Goal: Task Accomplishment & Management: Manage account settings

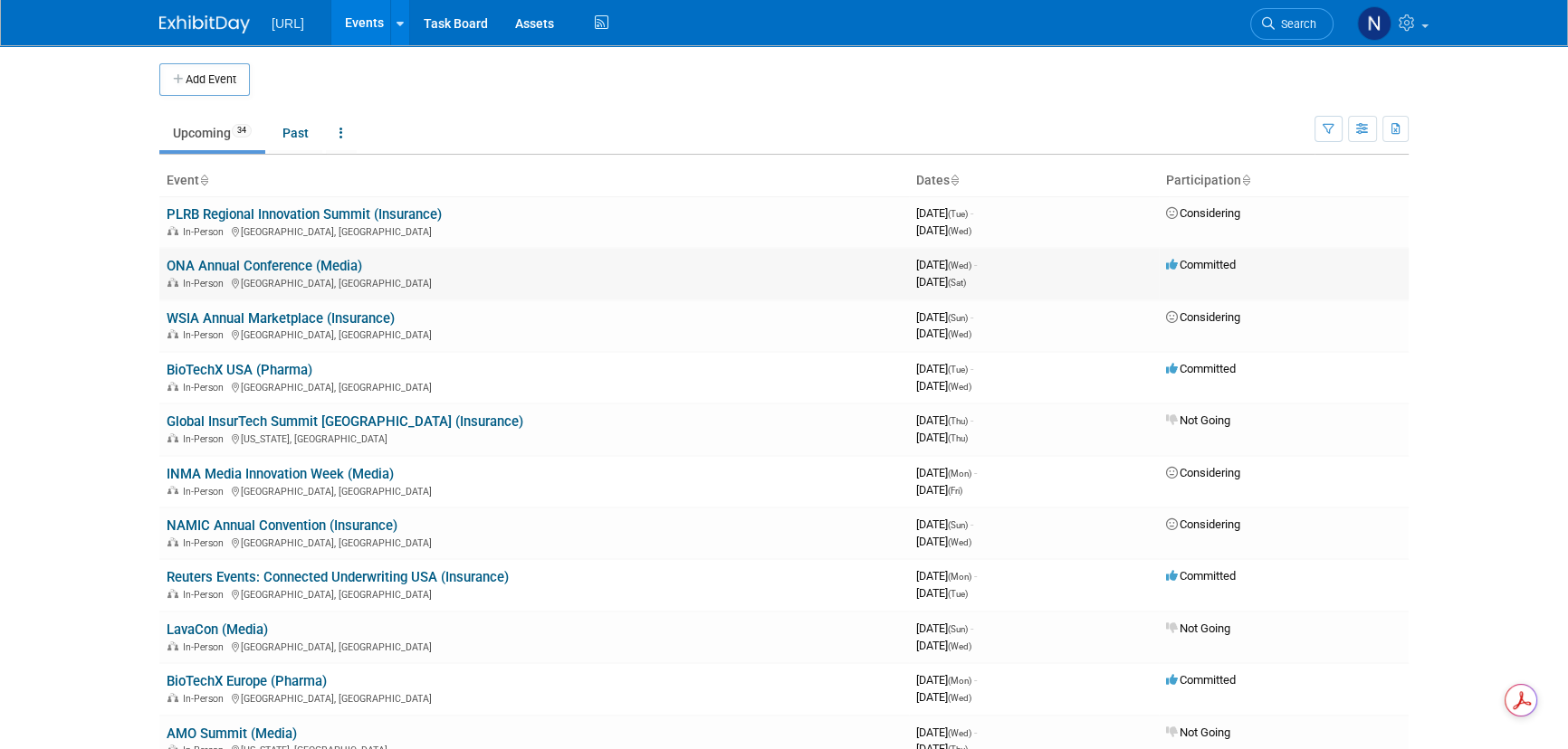
click at [312, 266] on link "ONA Annual Conference (Media)" at bounding box center [264, 265] width 196 height 16
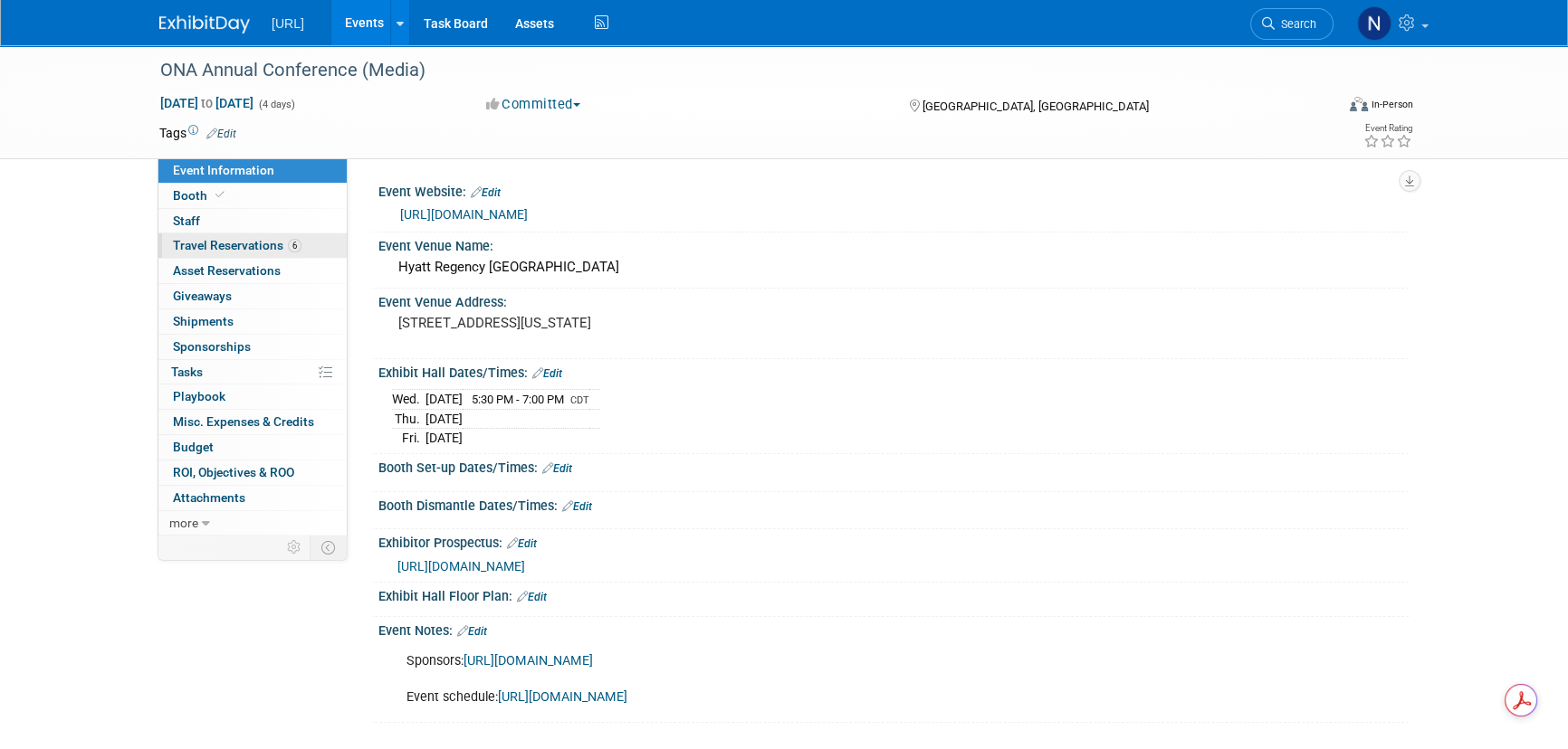
click at [223, 250] on span "Travel Reservations 6" at bounding box center [236, 245] width 128 height 14
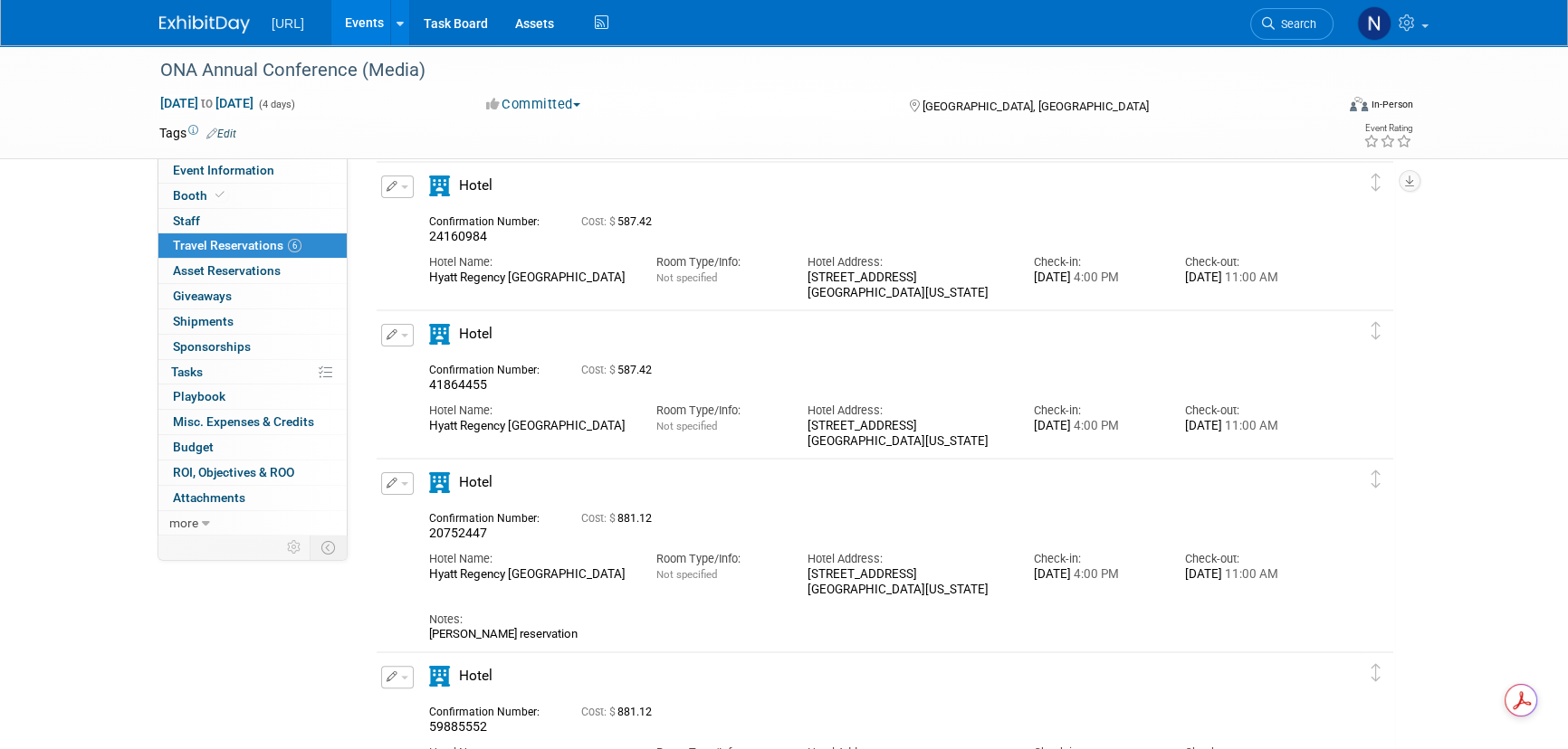
scroll to position [378, 0]
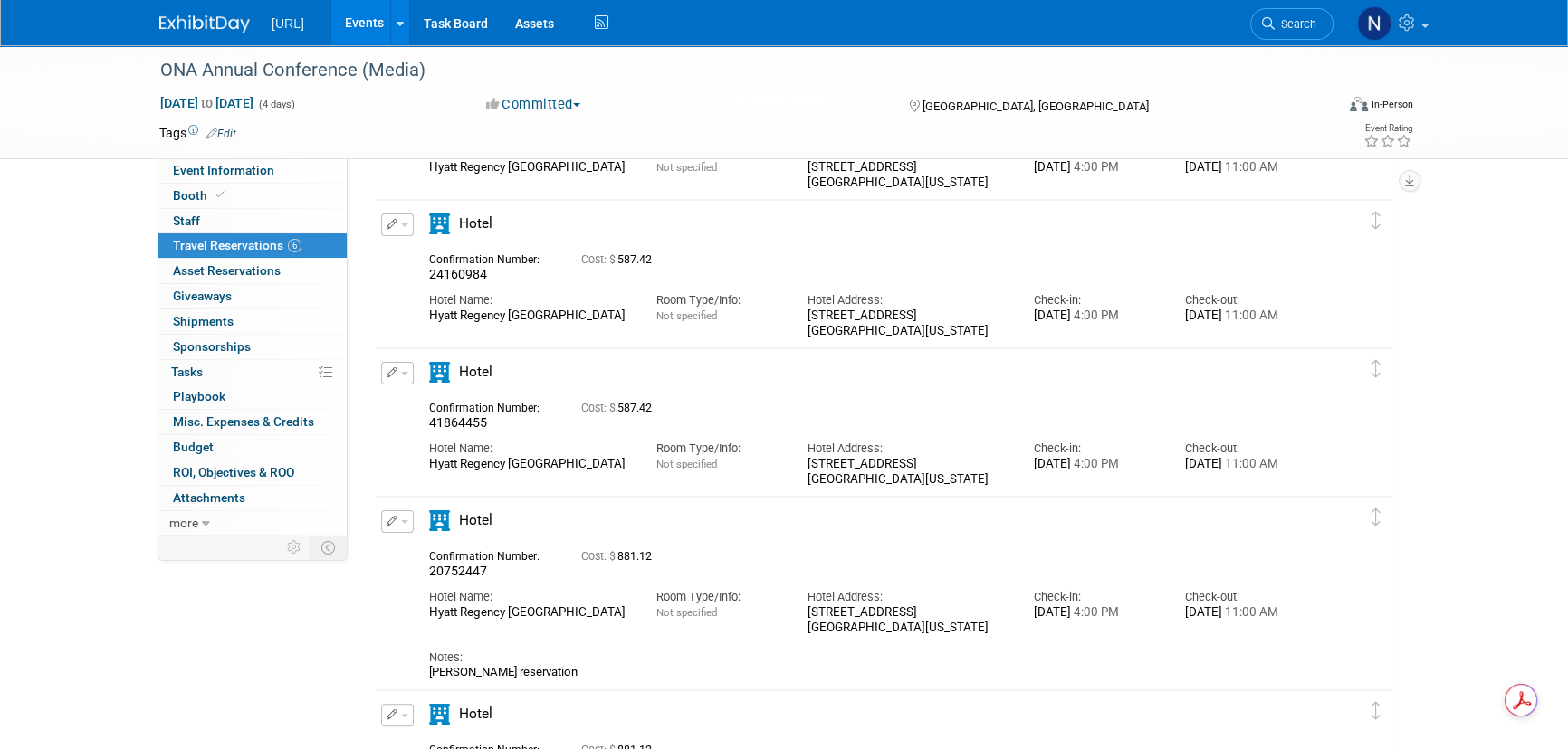
click at [404, 377] on button "button" at bounding box center [398, 373] width 33 height 22
click at [448, 407] on button "Edit Reservation" at bounding box center [458, 405] width 153 height 26
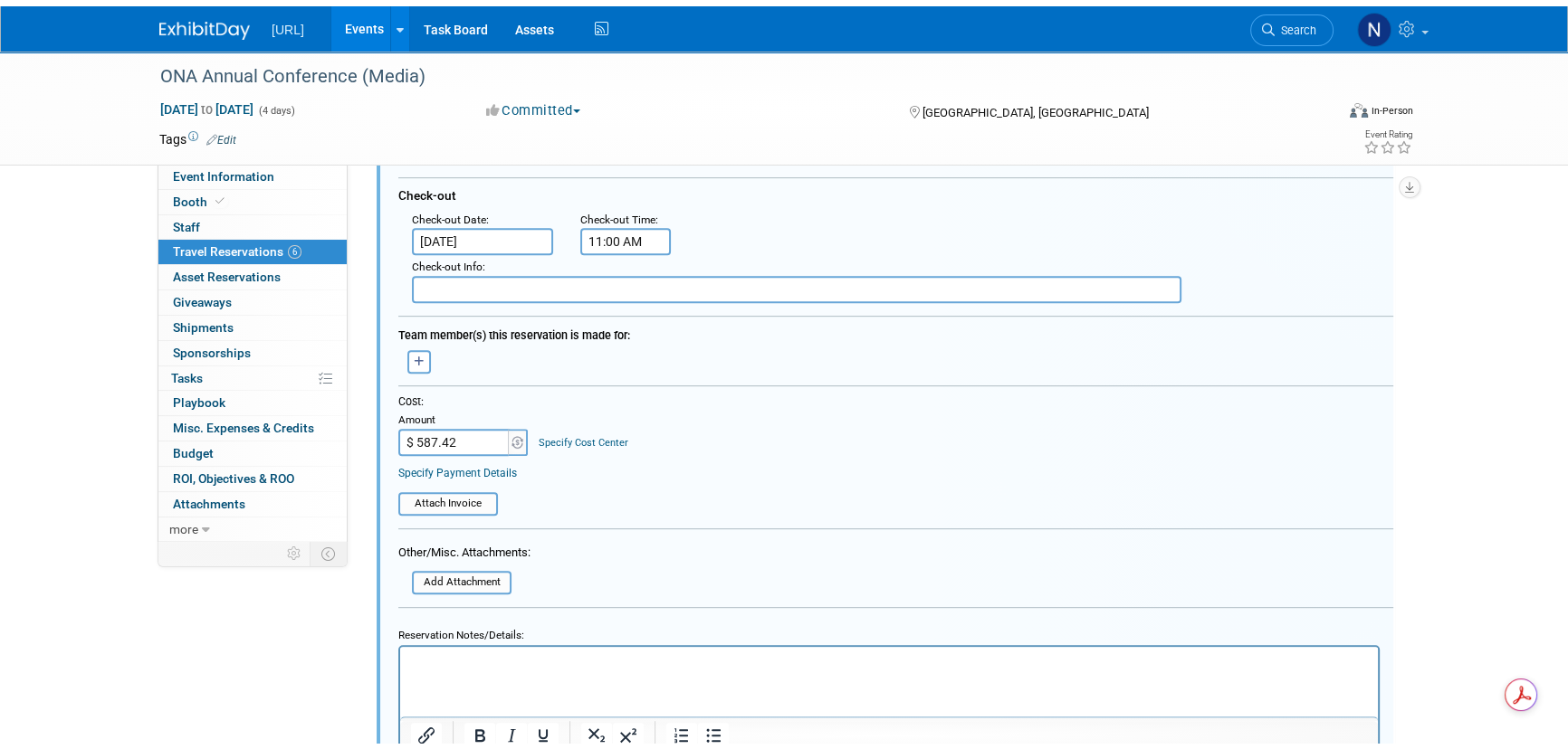
scroll to position [1095, 0]
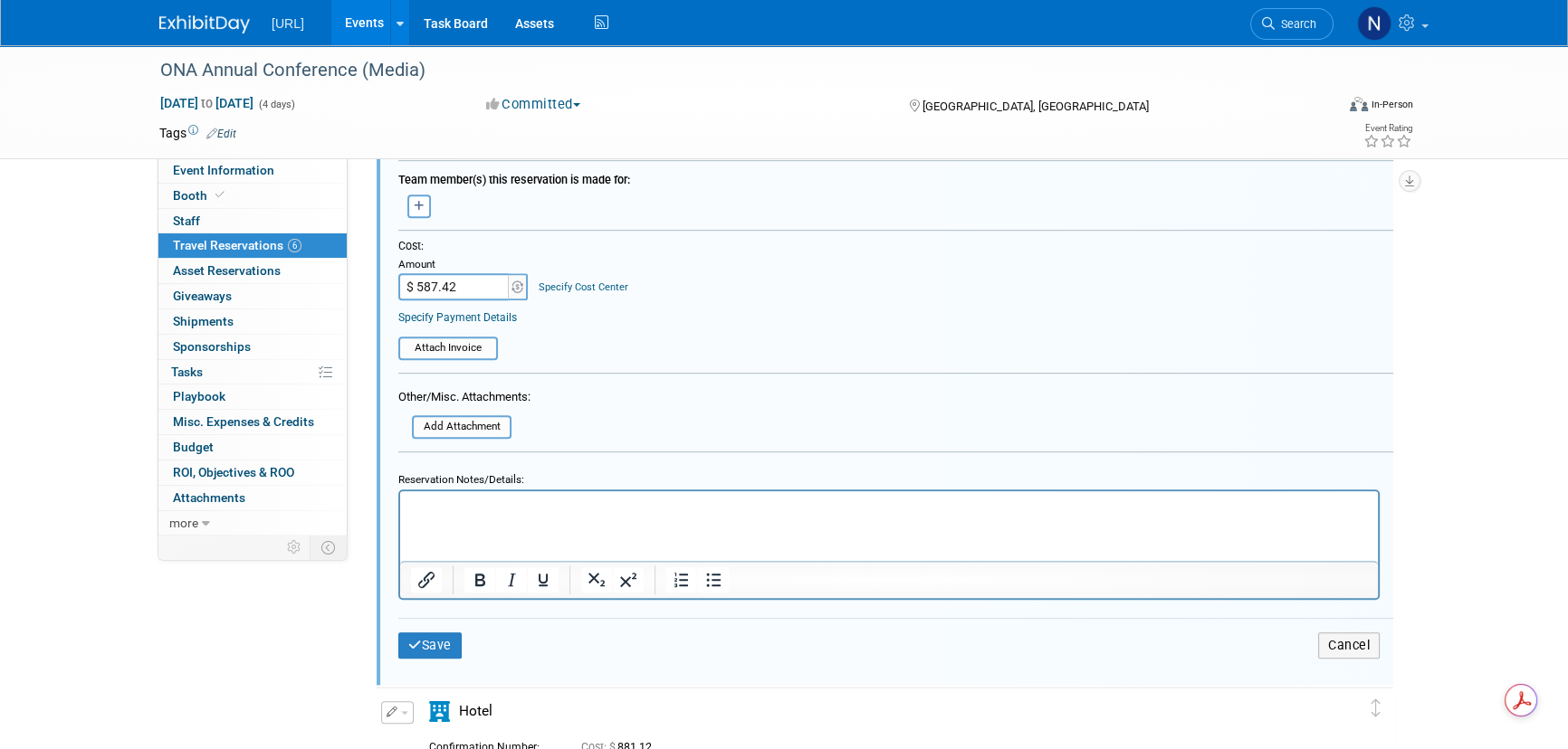
click at [488, 516] on html at bounding box center [889, 503] width 978 height 24
click at [430, 635] on button "Save" at bounding box center [430, 646] width 64 height 26
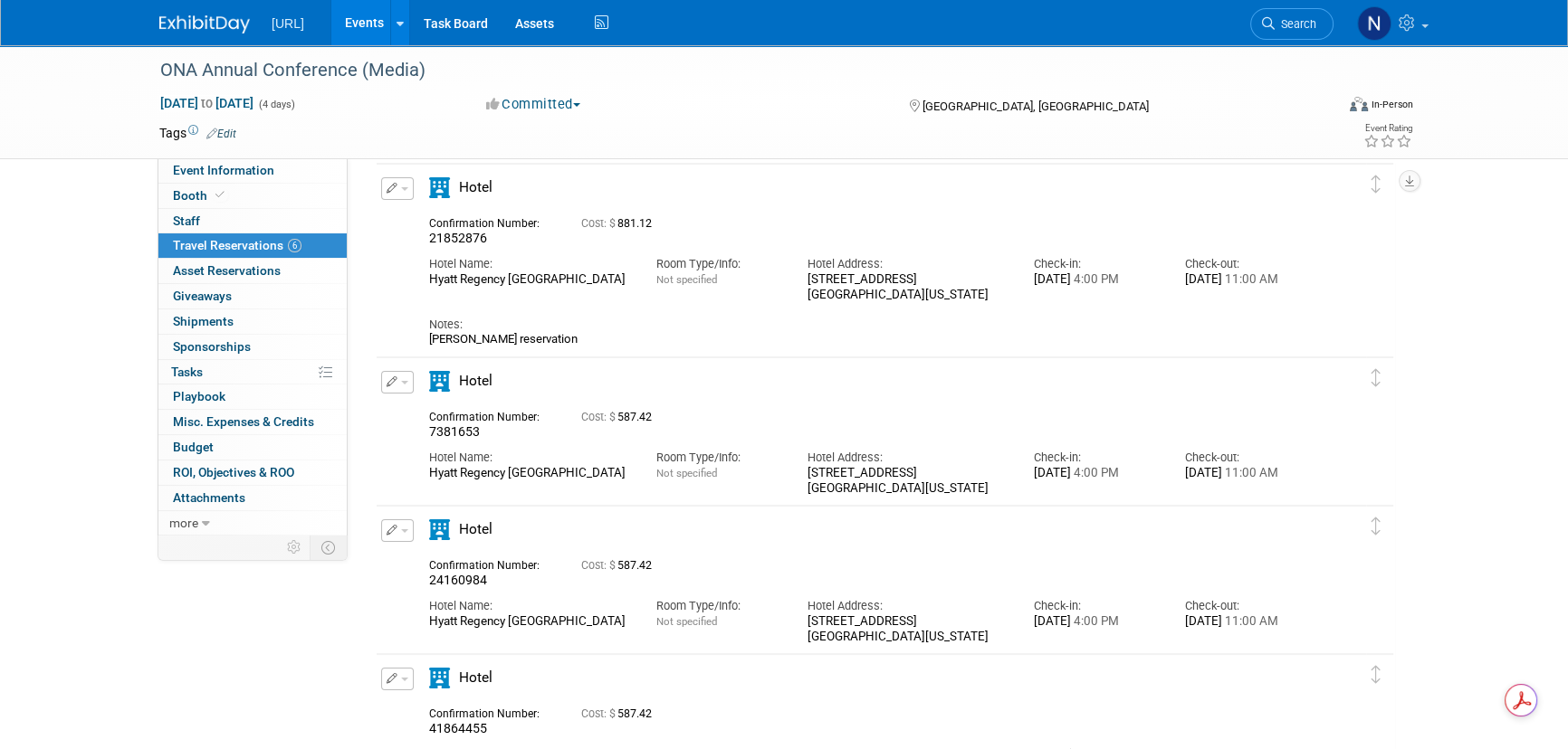
scroll to position [109, 0]
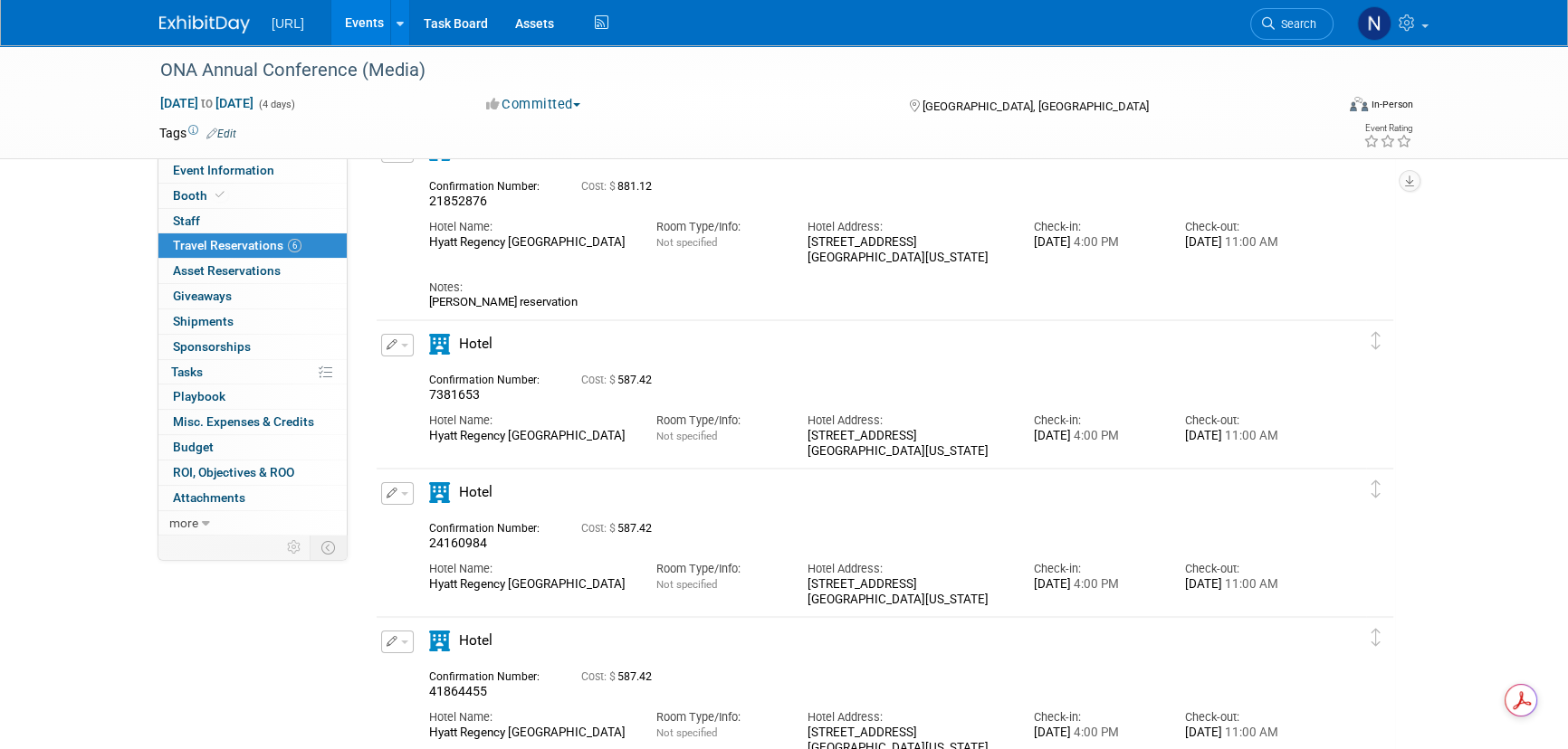
click at [390, 490] on icon "button" at bounding box center [392, 493] width 12 height 11
click at [434, 520] on button "Edit Reservation" at bounding box center [458, 526] width 153 height 26
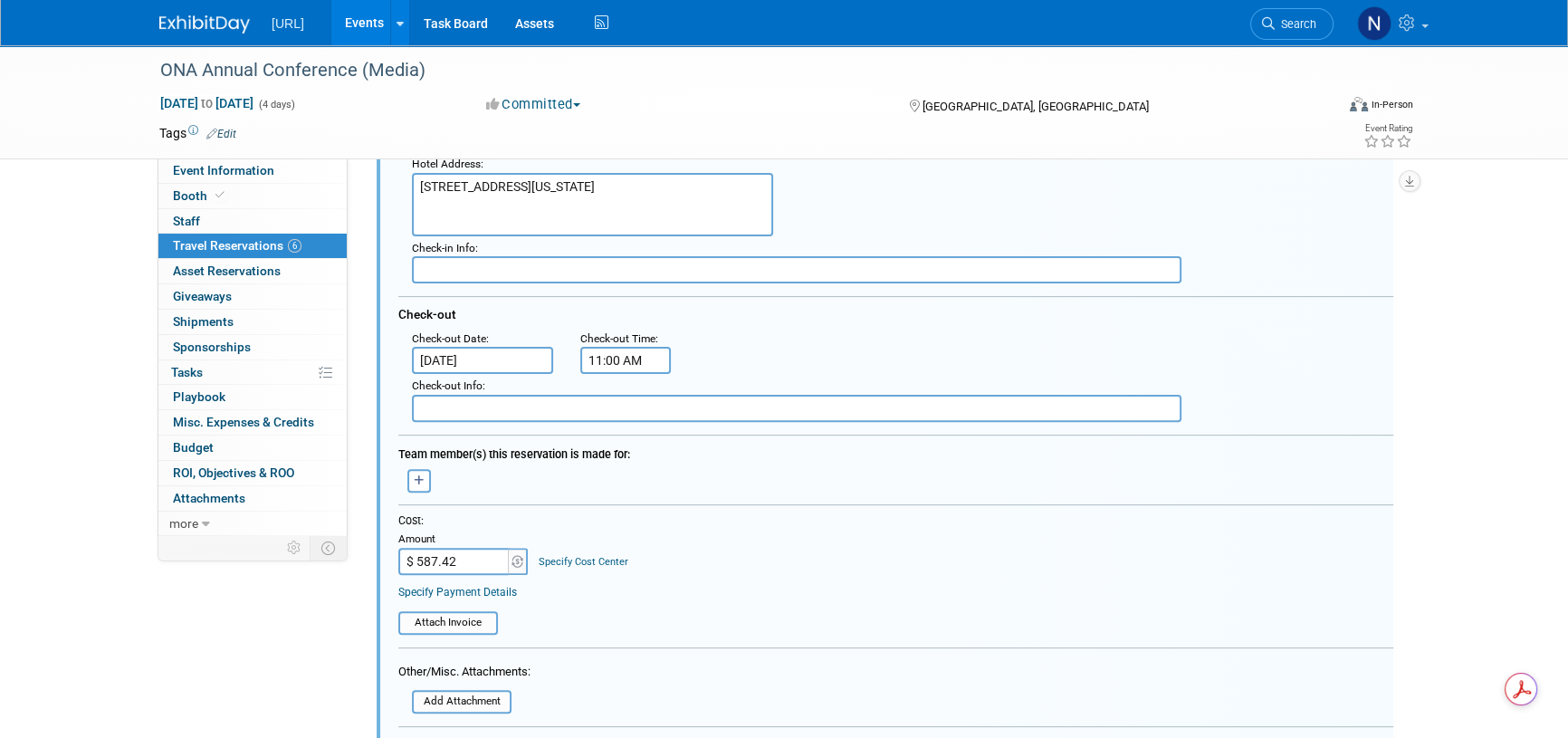
scroll to position [783, 0]
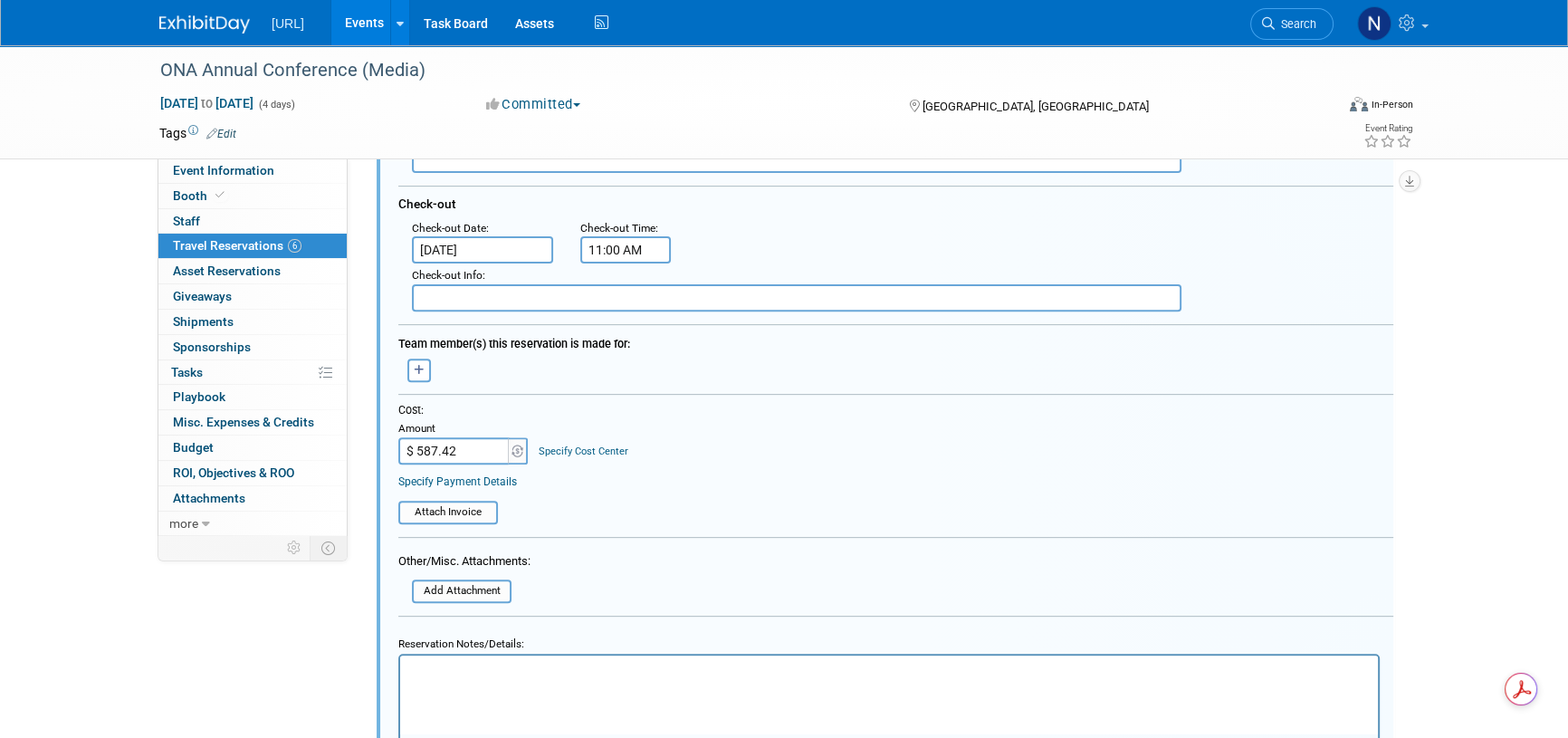
click at [447, 672] on p "Rich Text Area. Press ALT-0 for help." at bounding box center [889, 671] width 957 height 17
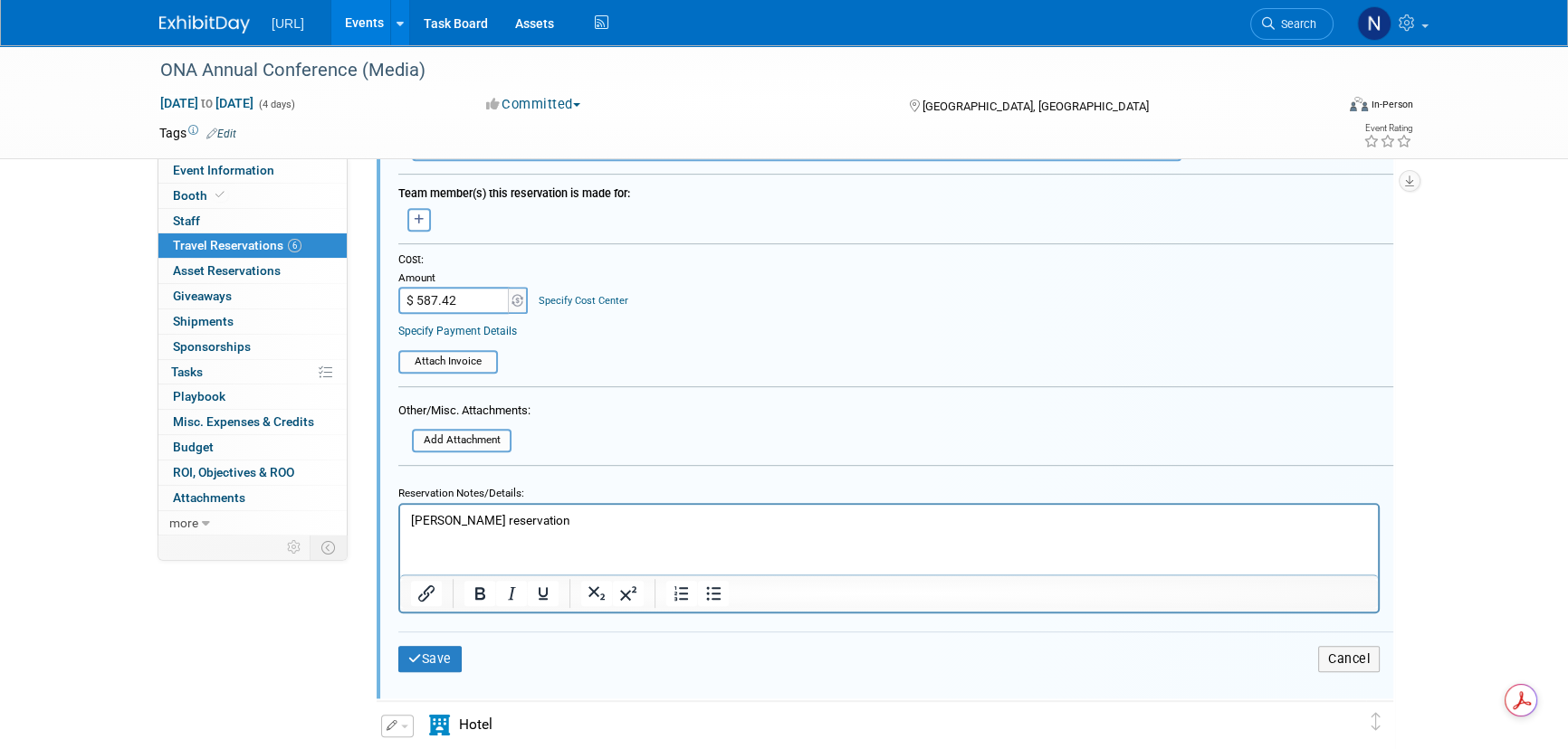
scroll to position [948, 0]
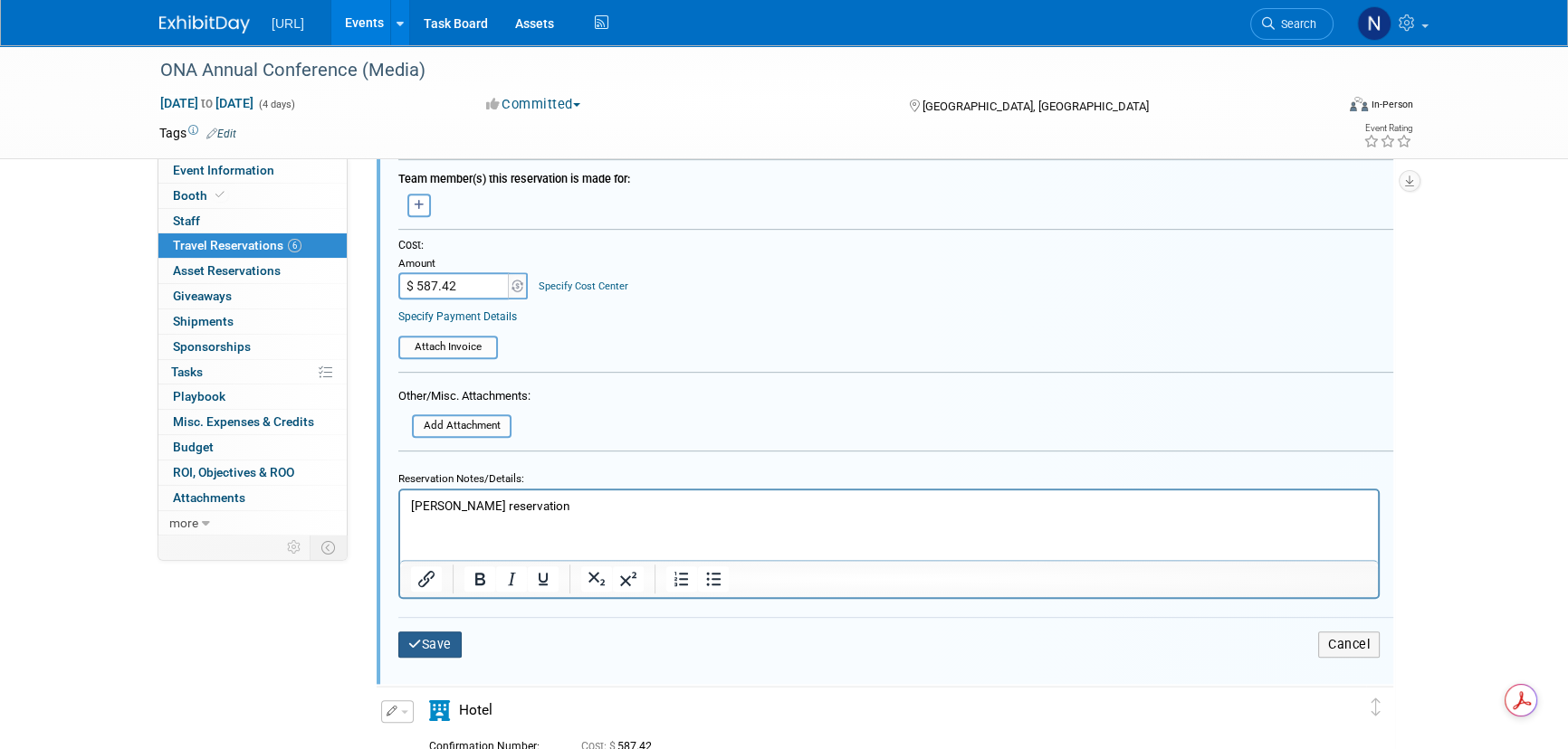
click at [439, 643] on button "Save" at bounding box center [430, 645] width 64 height 26
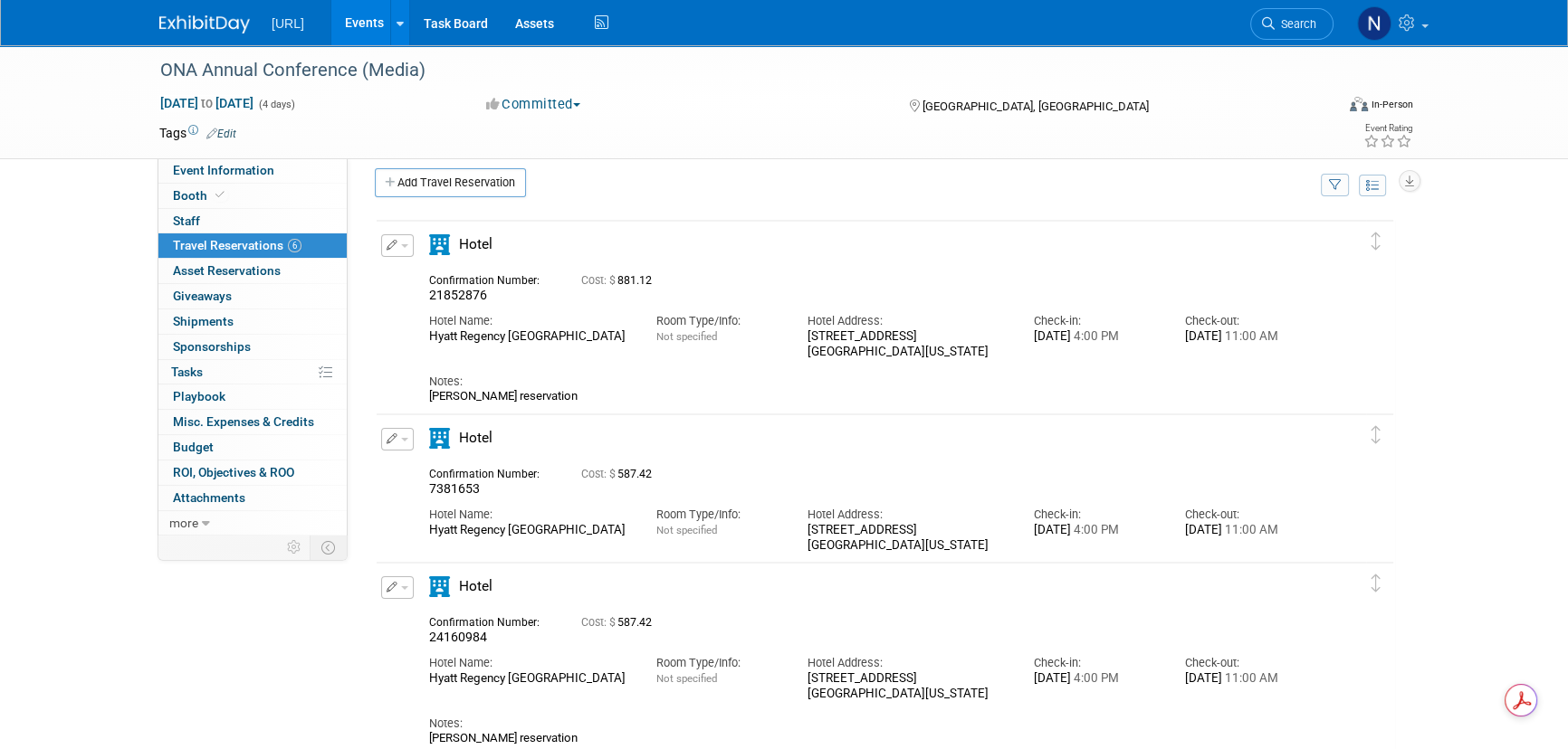
scroll to position [0, 0]
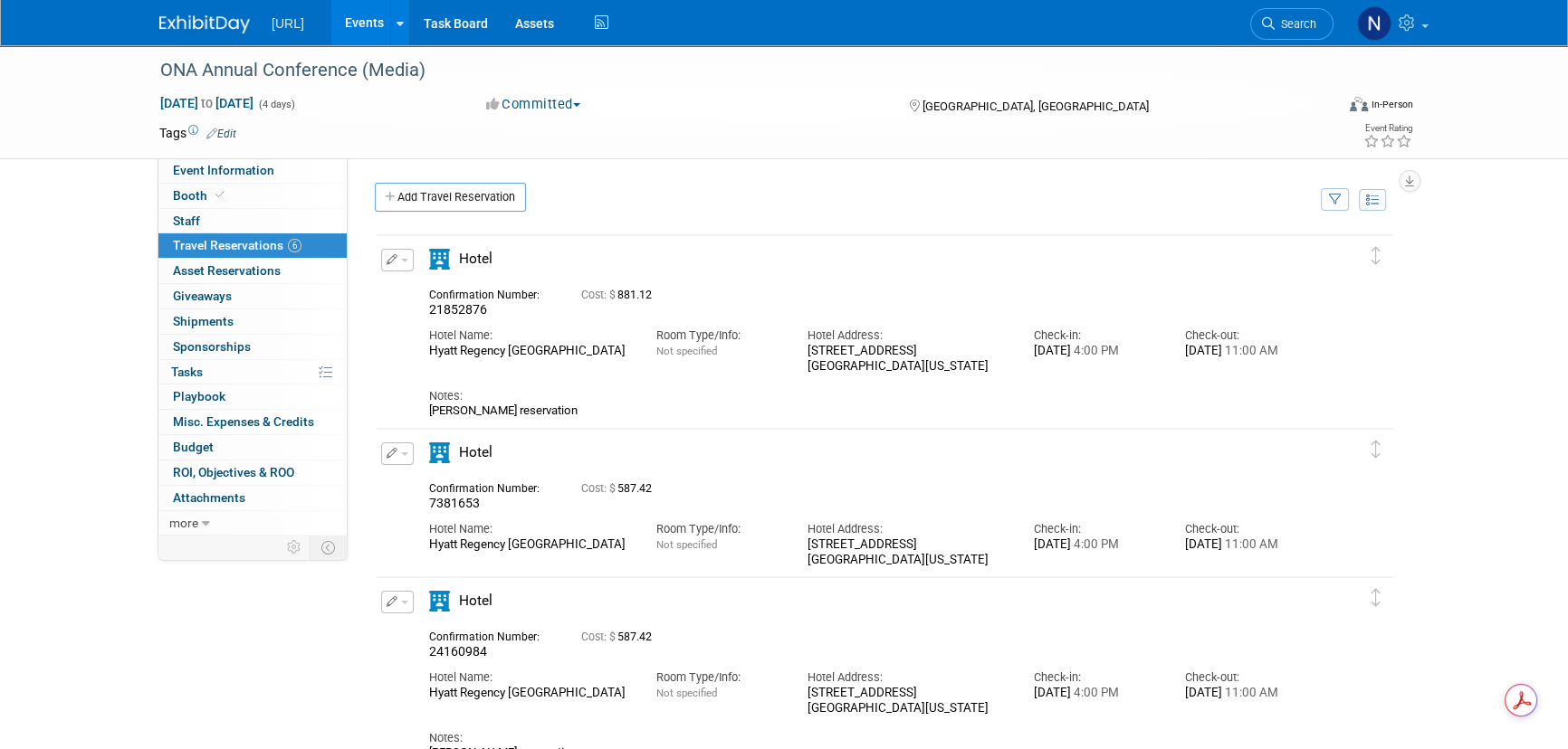
click at [400, 457] on button "button" at bounding box center [398, 454] width 33 height 22
click at [440, 484] on button "Edit Reservation" at bounding box center [458, 486] width 153 height 26
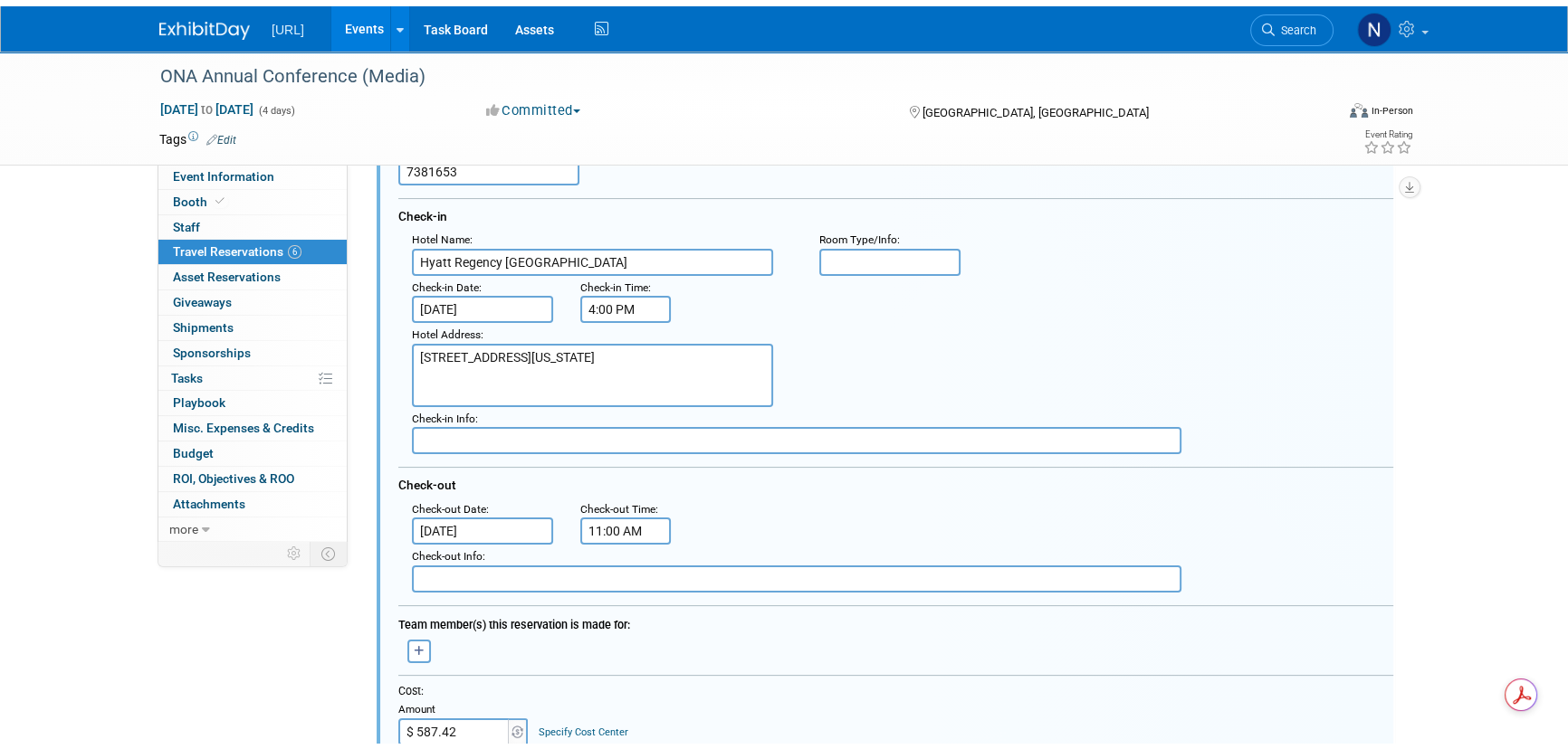
scroll to position [716, 0]
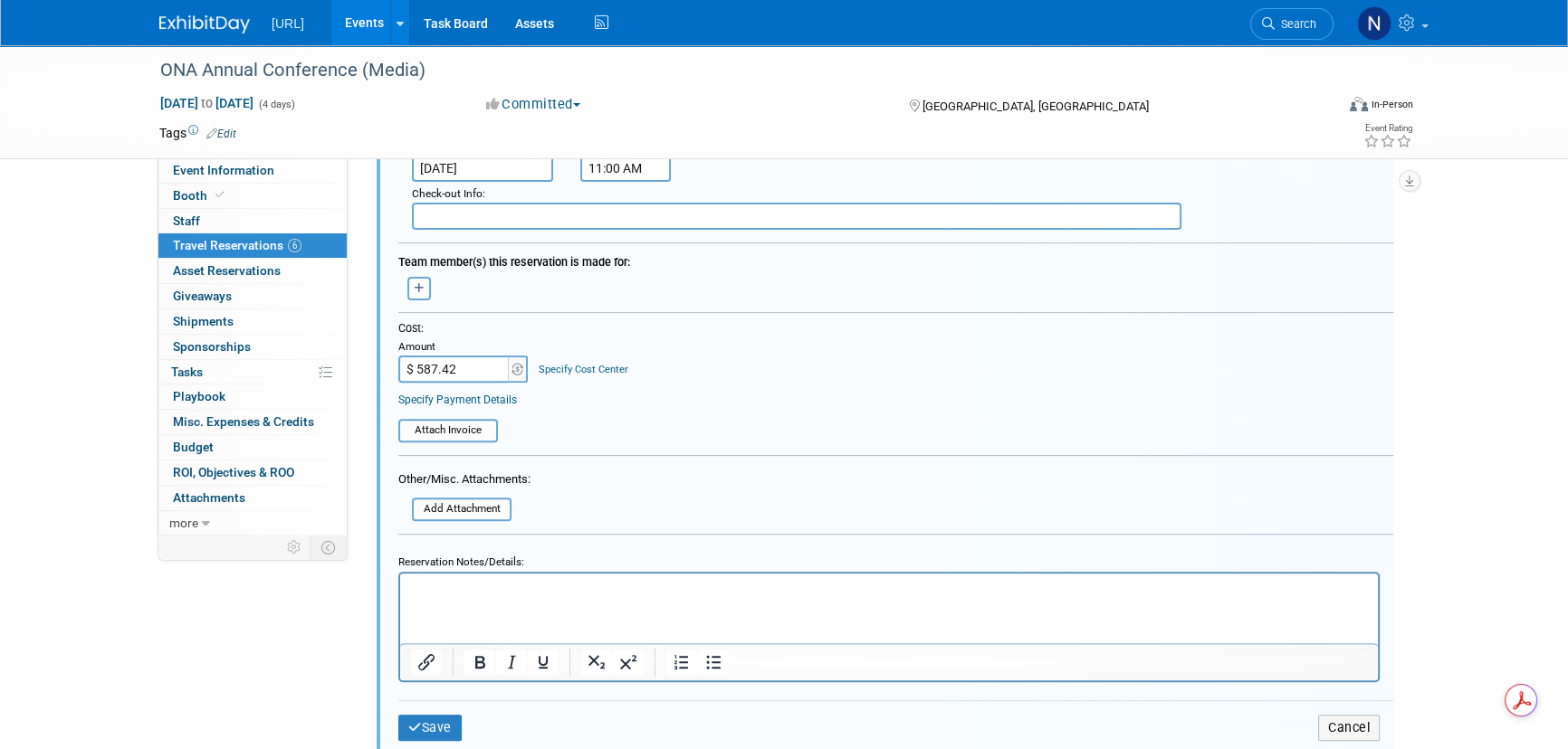
click at [470, 594] on p "Rich Text Area. Press ALT-0 for help." at bounding box center [889, 590] width 957 height 17
click at [448, 717] on button "Save" at bounding box center [430, 728] width 64 height 26
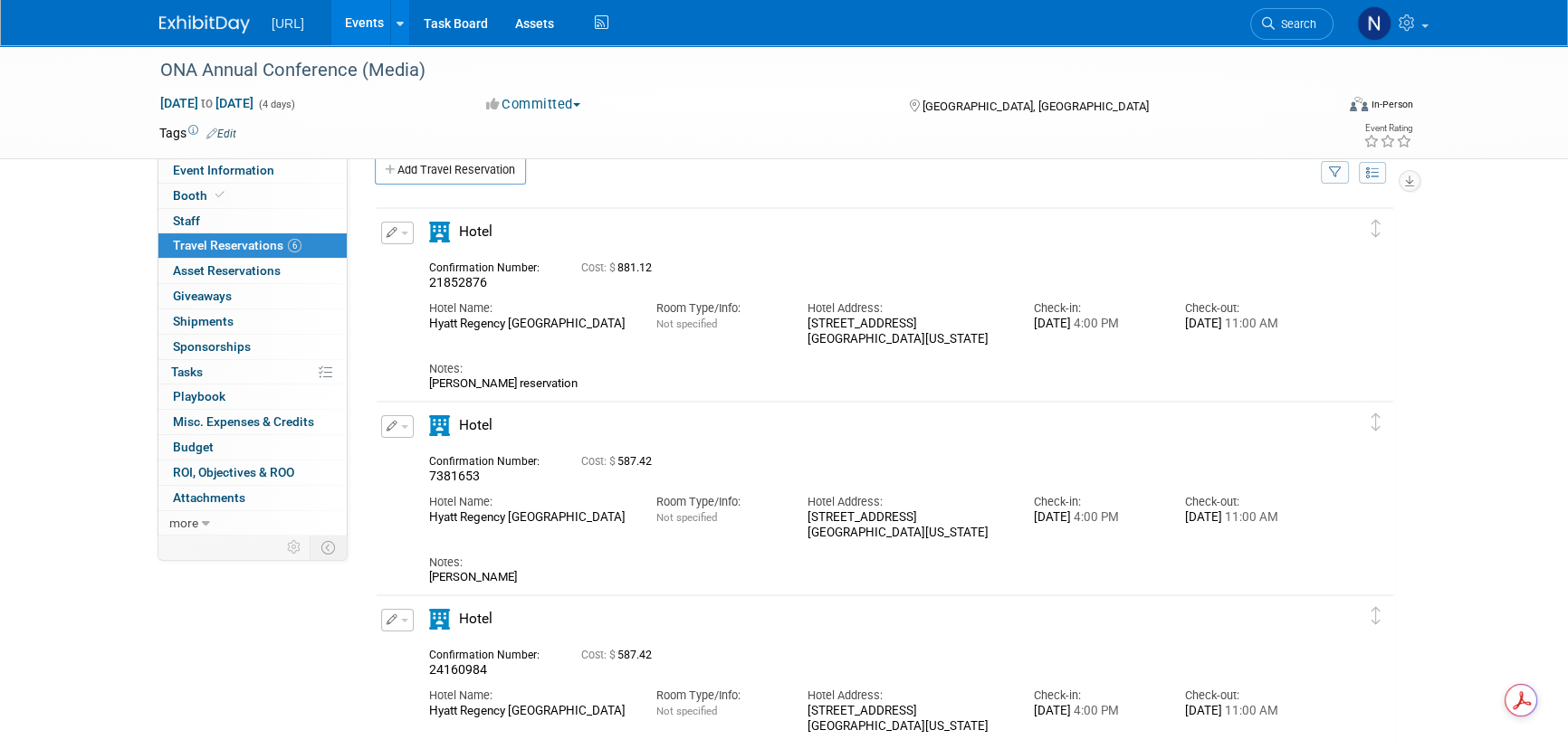
scroll to position [0, 0]
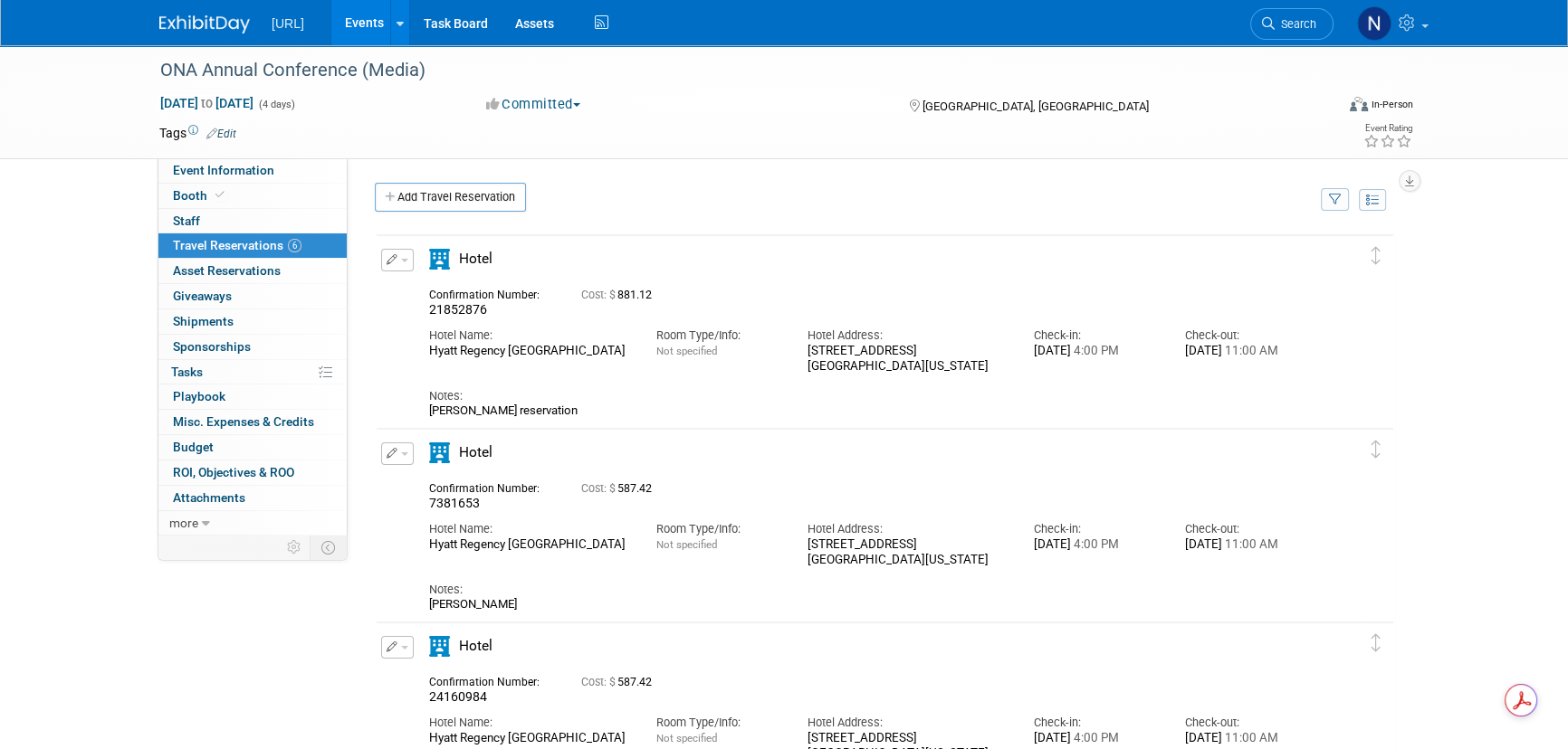
click at [406, 255] on button "button" at bounding box center [398, 261] width 33 height 22
click at [417, 285] on button "Edit Reservation" at bounding box center [458, 292] width 153 height 26
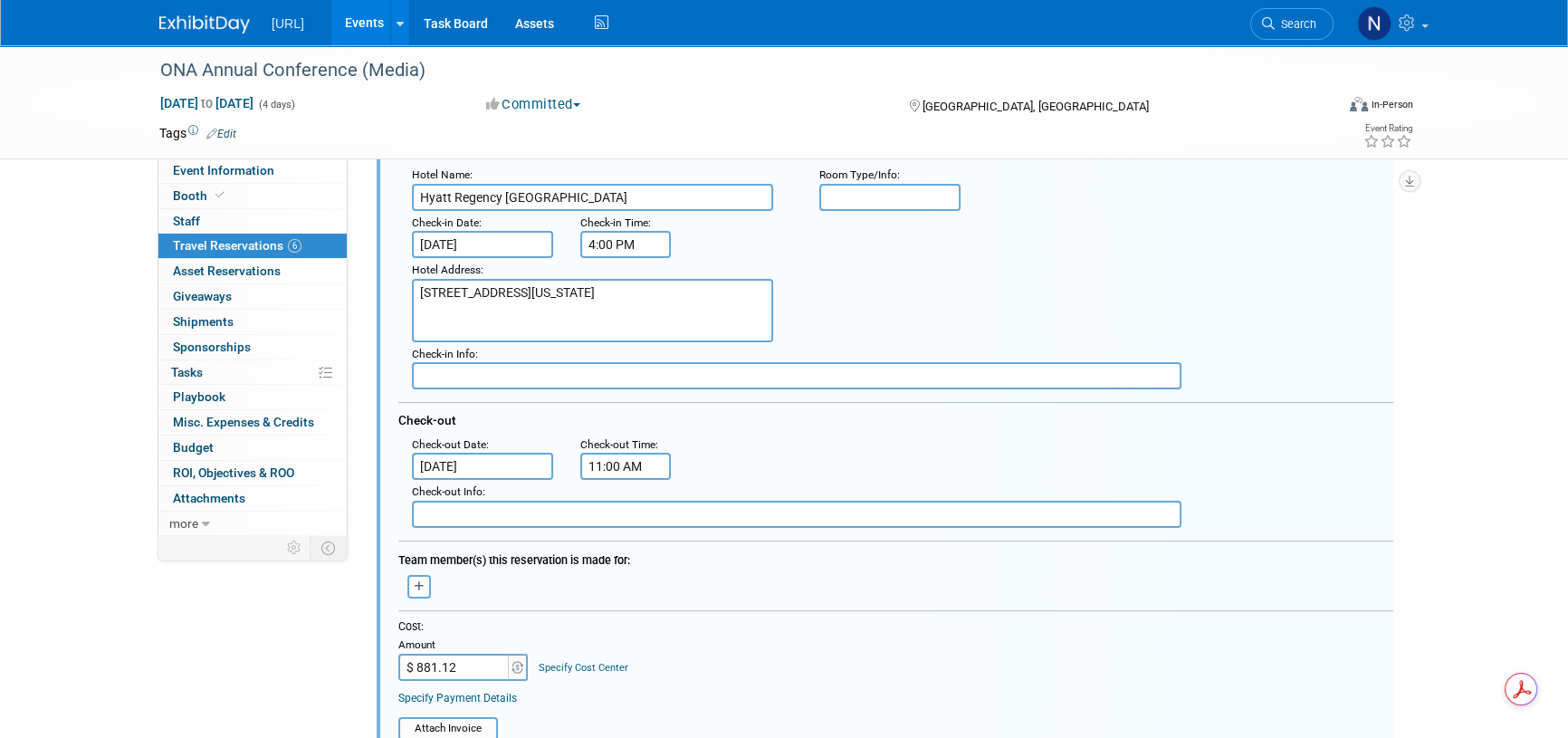
scroll to position [277, 0]
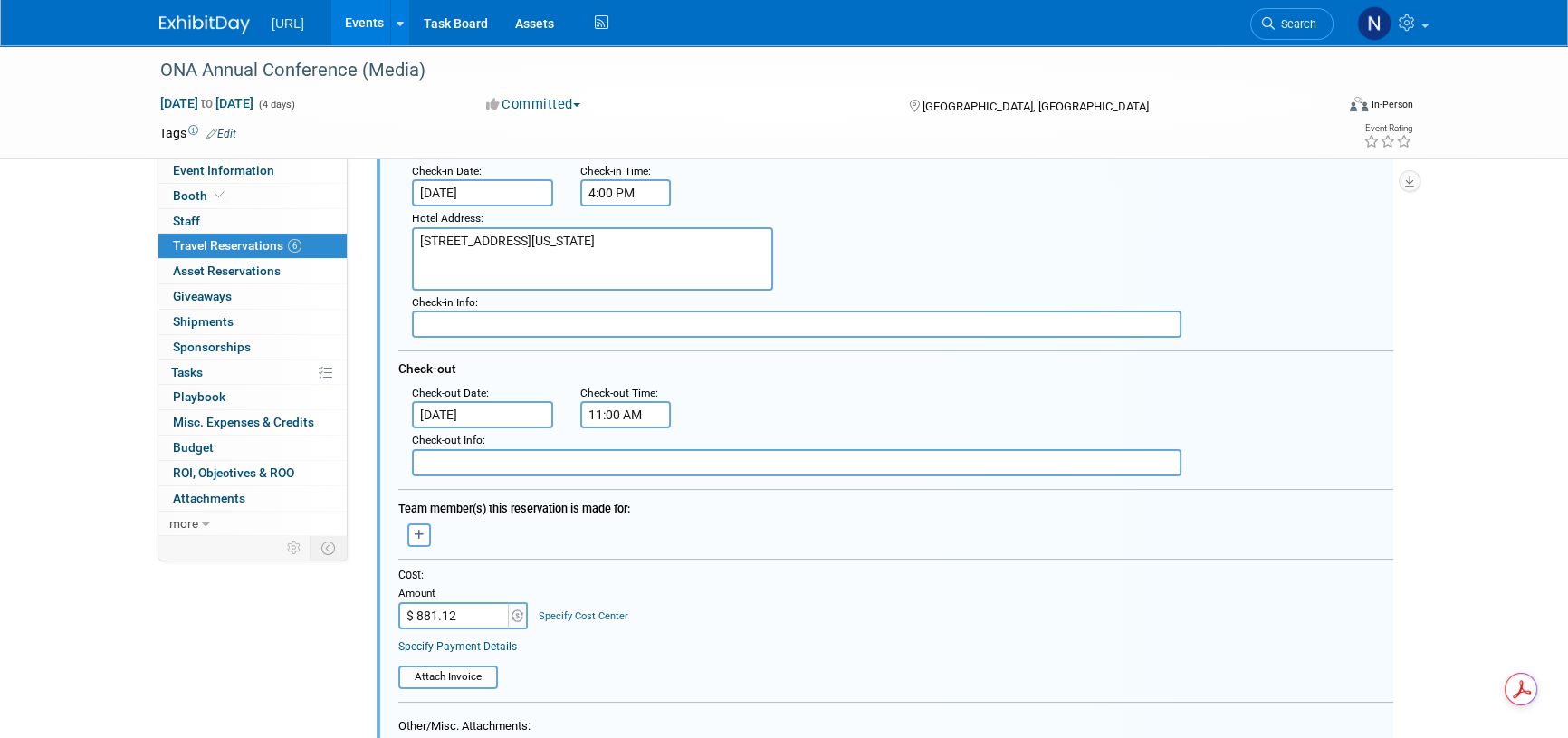
click at [472, 621] on input "$ 881.12" at bounding box center [455, 615] width 113 height 27
type input "$ 587.42"
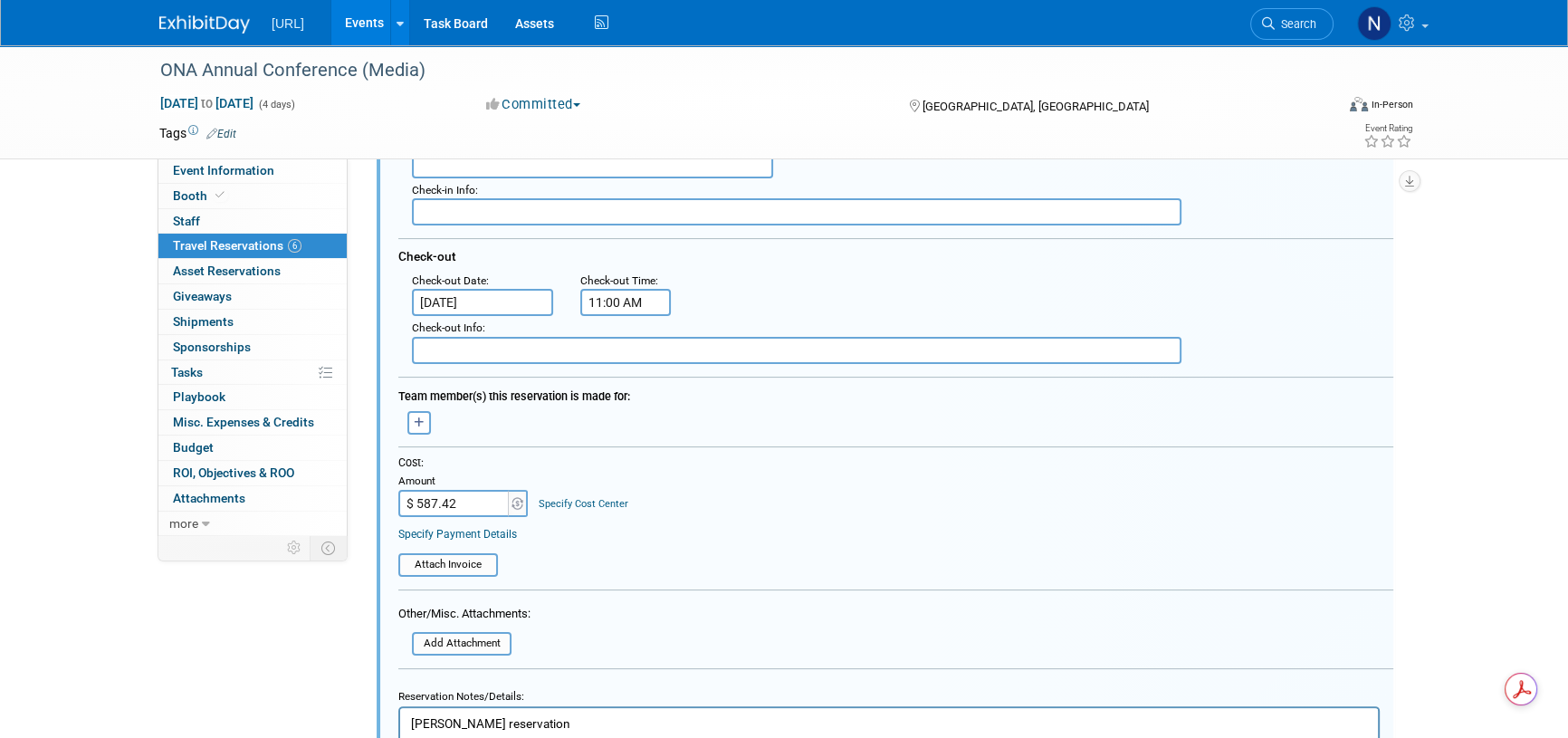
scroll to position [358, 0]
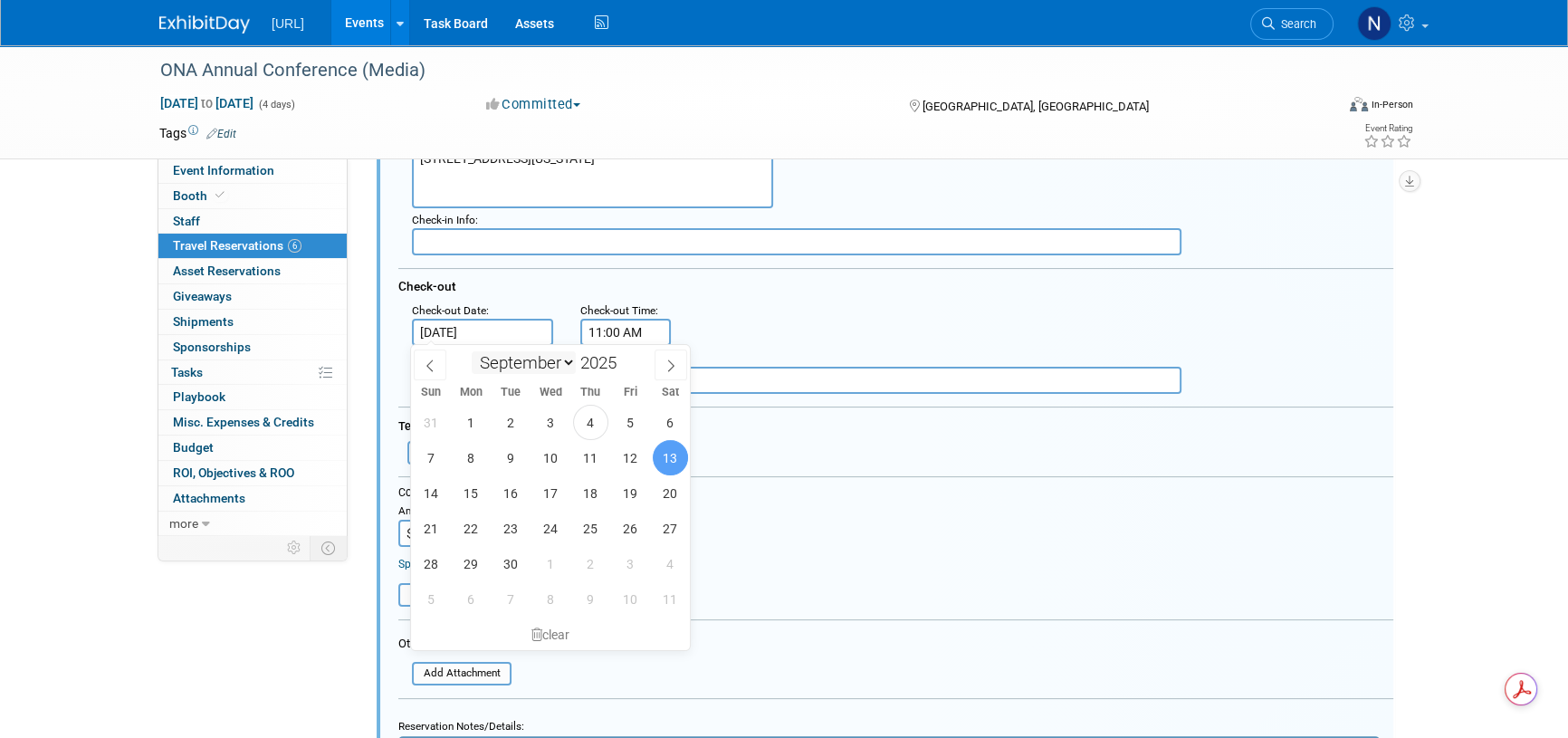
click at [490, 338] on input "Sep 13, 2025" at bounding box center [482, 332] width 142 height 27
click at [632, 460] on span "12" at bounding box center [631, 458] width 36 height 36
type input "Sep 12, 2025"
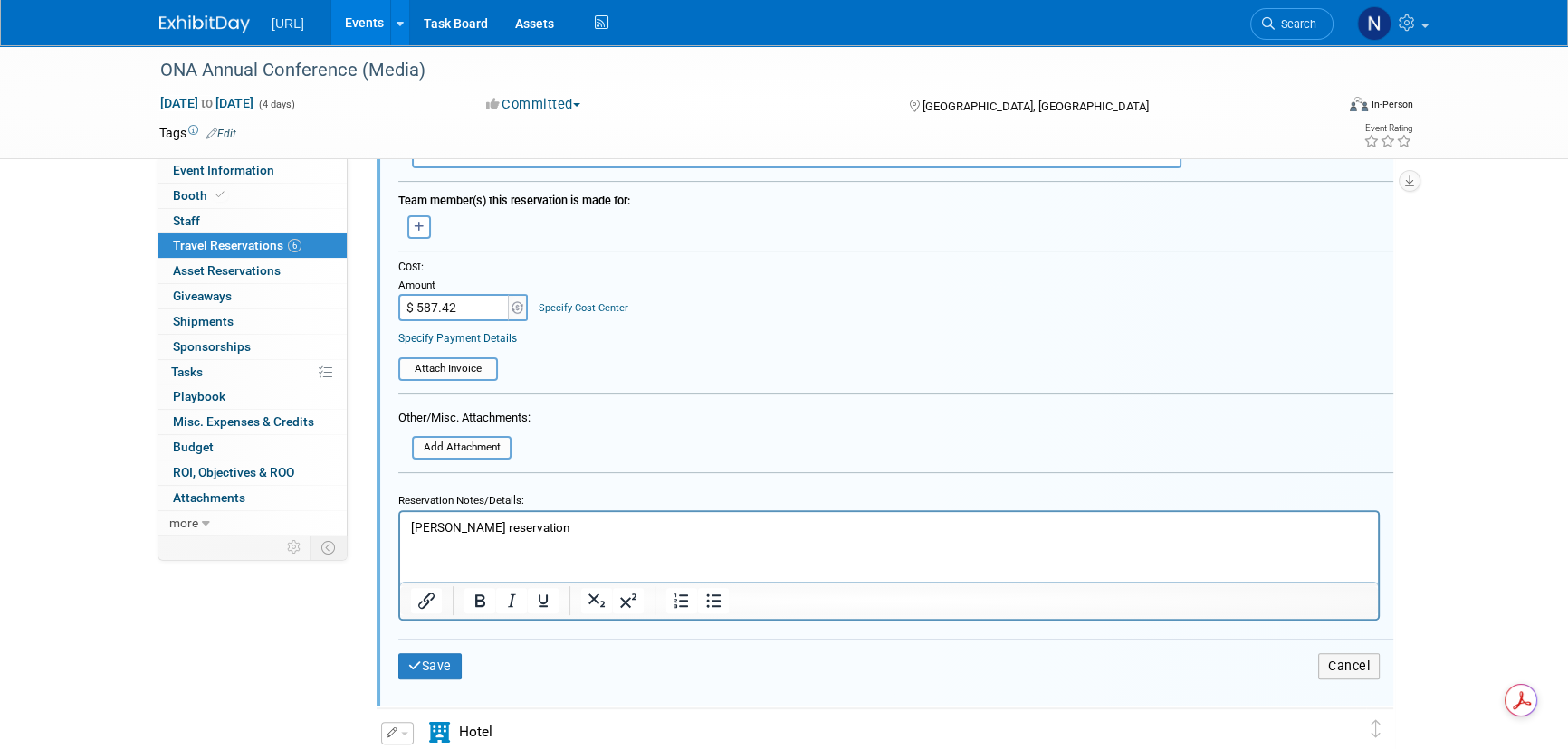
scroll to position [606, 0]
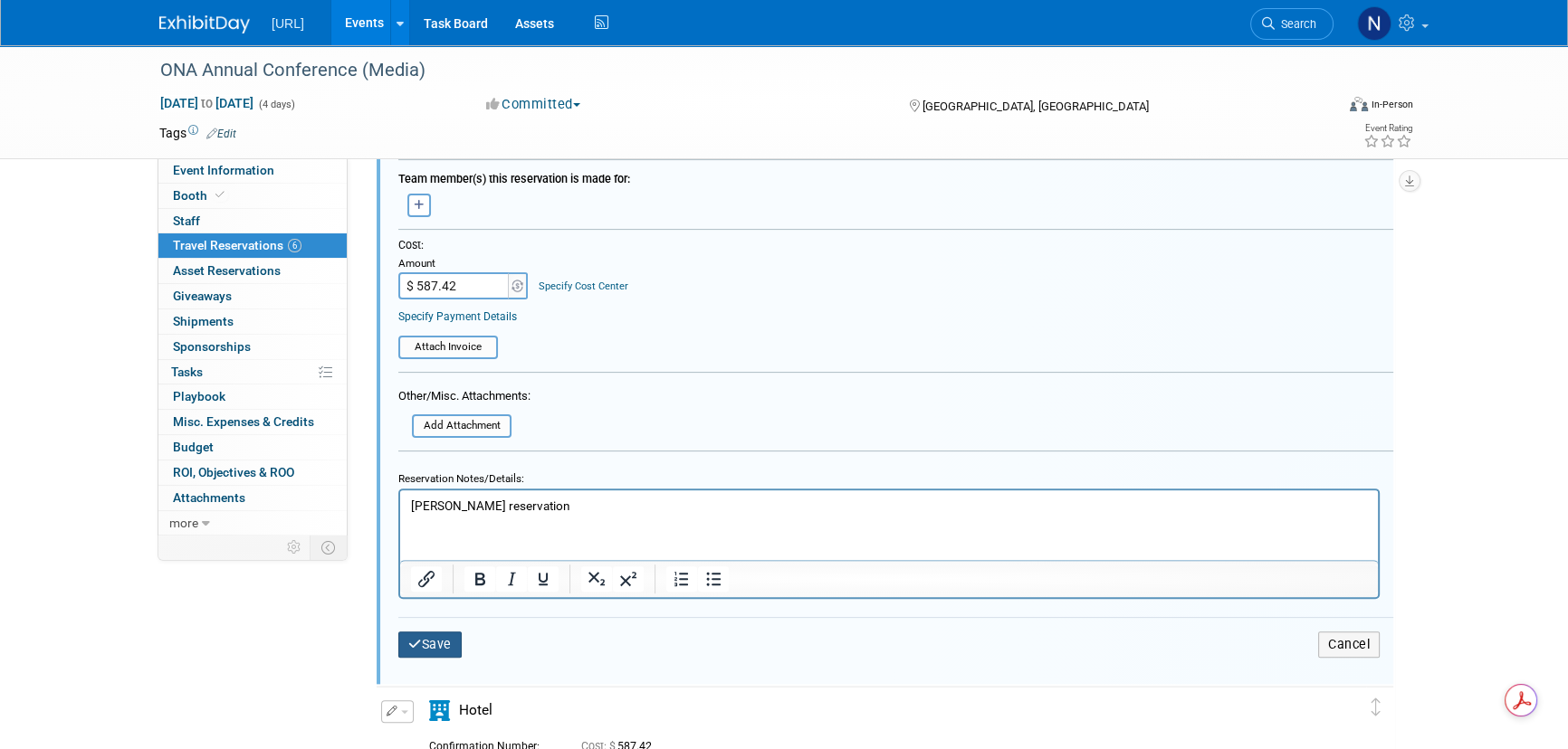
click at [422, 641] on button "Save" at bounding box center [430, 645] width 64 height 26
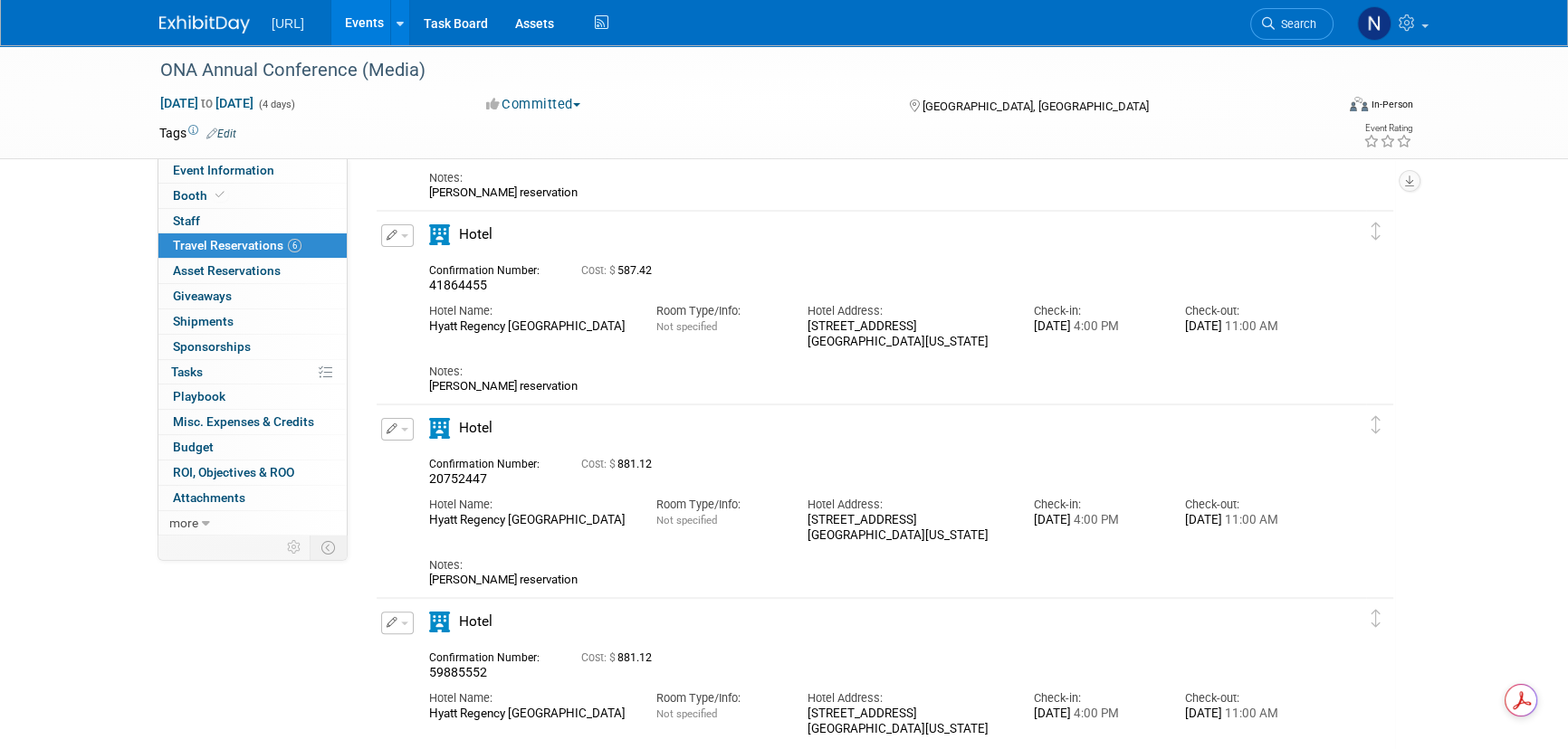
scroll to position [29, 0]
